Goal: Check status: Check status

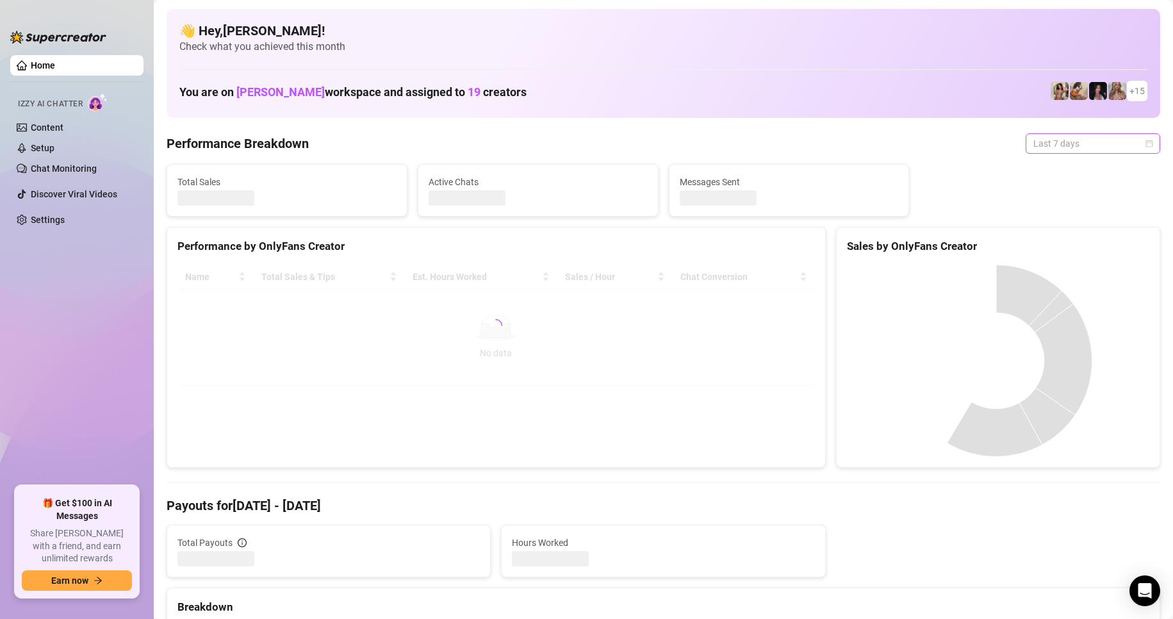
click at [1077, 142] on span "Last 7 days" at bounding box center [1093, 143] width 119 height 19
click at [1059, 252] on div "Custom date" at bounding box center [1082, 251] width 114 height 14
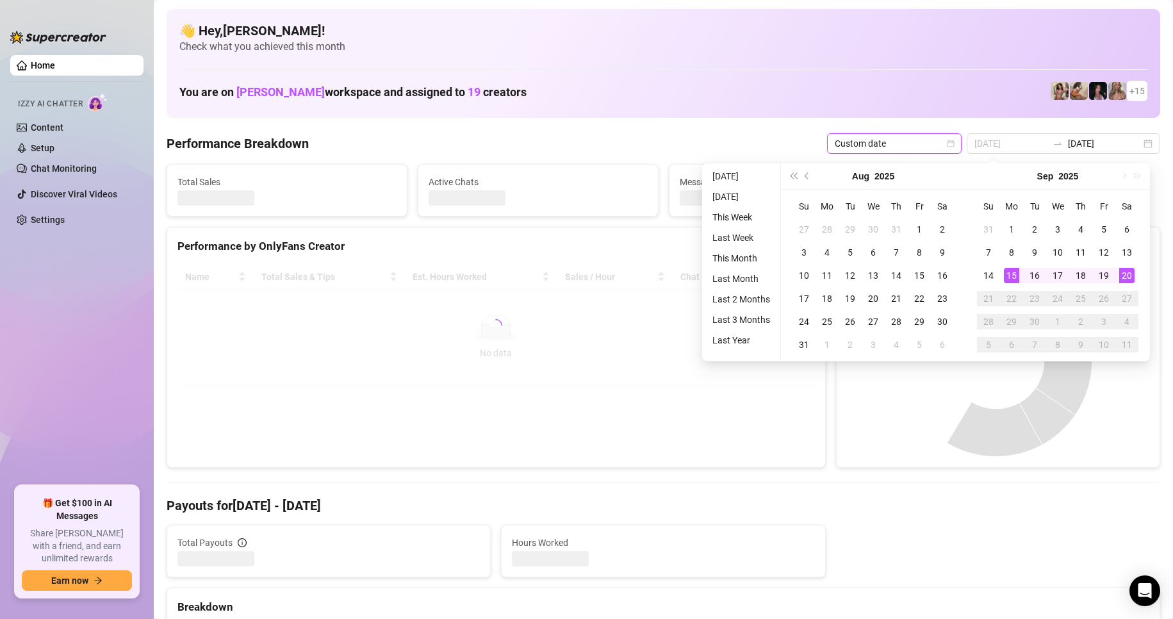
type input "[DATE]"
click at [1128, 274] on div "20" at bounding box center [1126, 275] width 15 height 15
type input "[DATE]"
